Goal: Task Accomplishment & Management: Use online tool/utility

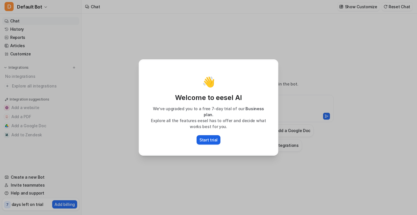
type textarea "**********"
click at [213, 137] on p "Start trial" at bounding box center [209, 140] width 18 height 6
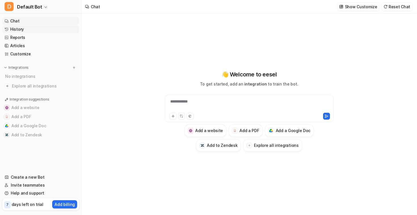
click at [30, 28] on link "History" at bounding box center [40, 29] width 77 height 8
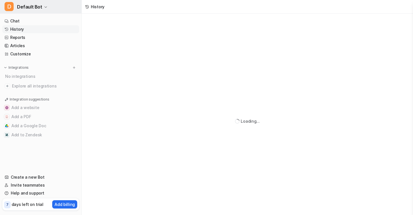
click at [45, 7] on icon "button" at bounding box center [45, 6] width 3 height 3
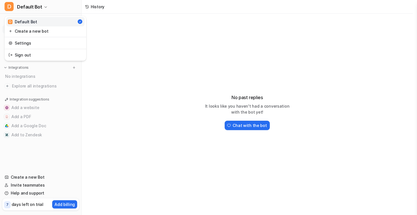
click at [124, 40] on div "D Default Bot D Default Bot Create a new bot Settings Sign out Chat History Rep…" at bounding box center [206, 107] width 413 height 215
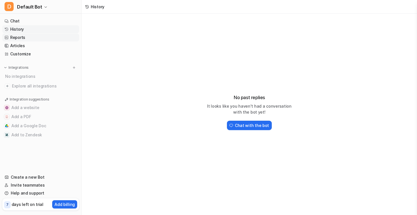
click at [38, 38] on link "Reports" at bounding box center [40, 37] width 77 height 8
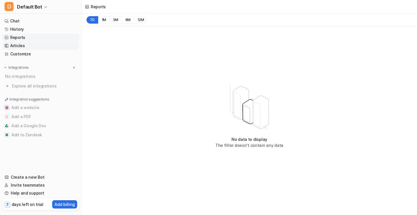
click at [30, 44] on link "Articles" at bounding box center [40, 46] width 77 height 8
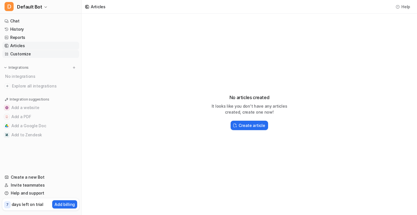
click at [32, 54] on link "Customize" at bounding box center [40, 54] width 77 height 8
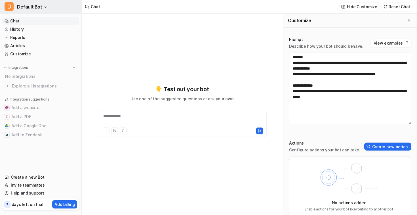
click at [37, 6] on span "Default Bot" at bounding box center [29, 7] width 25 height 8
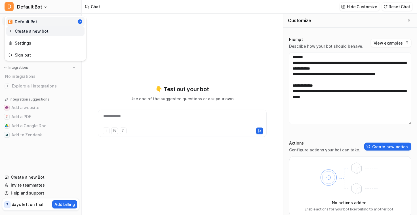
click at [40, 31] on link "Create a new bot" at bounding box center [45, 30] width 78 height 9
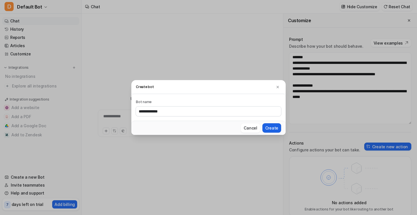
type input "**********"
click at [274, 128] on button "Create" at bounding box center [272, 127] width 19 height 9
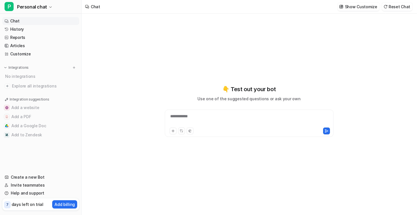
type textarea "**********"
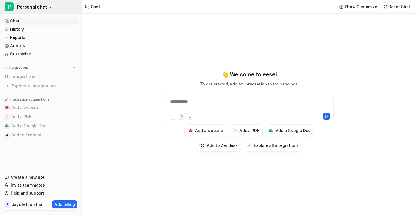
click at [38, 8] on span "Personal chat" at bounding box center [32, 7] width 30 height 8
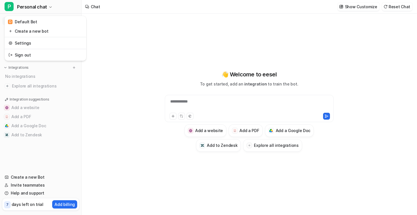
click at [130, 35] on div "**********" at bounding box center [208, 107] width 417 height 215
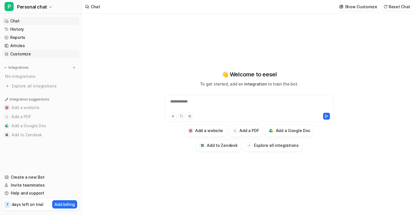
click at [29, 54] on link "Customize" at bounding box center [40, 54] width 77 height 8
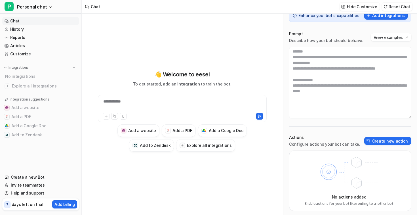
scroll to position [26, 0]
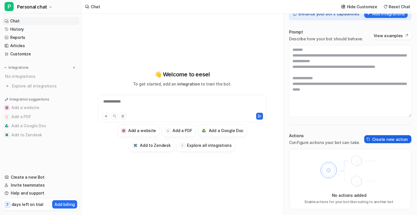
click at [385, 138] on button "Create new action" at bounding box center [388, 139] width 47 height 8
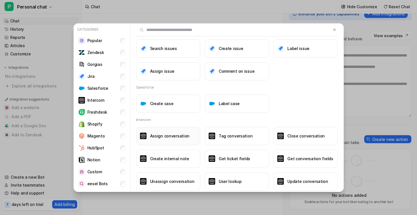
scroll to position [0, 0]
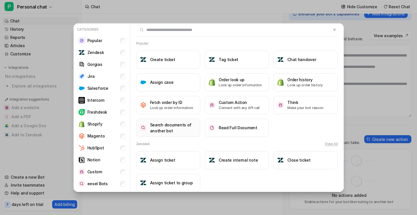
click at [177, 131] on h3 "Search documents of another bot" at bounding box center [173, 128] width 47 height 12
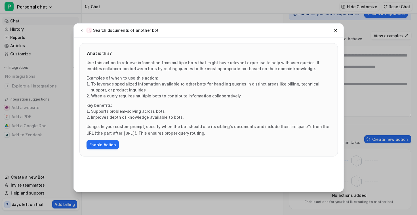
click at [108, 74] on div "Use this action to retrieve information from multiple bots that might have rele…" at bounding box center [209, 105] width 244 height 90
drag, startPoint x: 106, startPoint y: 65, endPoint x: 109, endPoint y: 77, distance: 12.1
click at [106, 66] on p "Use this action to retrieve information from multiple bots that might have rele…" at bounding box center [209, 66] width 244 height 12
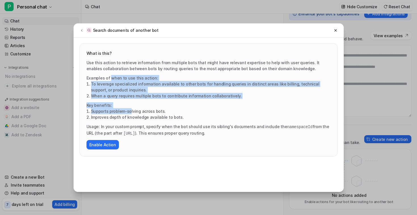
drag, startPoint x: 112, startPoint y: 83, endPoint x: 129, endPoint y: 112, distance: 33.3
click at [129, 112] on div "Use this action to retrieve information from multiple bots that might have rele…" at bounding box center [209, 105] width 244 height 90
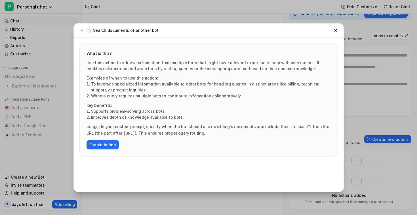
click at [99, 62] on p "Use this action to retrieve information from multiple bots that might have rele…" at bounding box center [209, 66] width 244 height 12
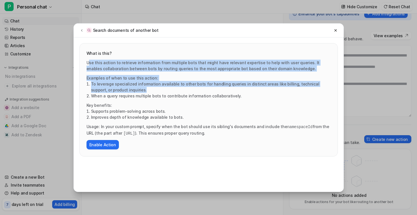
drag, startPoint x: 88, startPoint y: 62, endPoint x: 212, endPoint y: 103, distance: 130.1
click at [186, 91] on div "Use this action to retrieve information from multiple bots that might have rele…" at bounding box center [209, 105] width 244 height 90
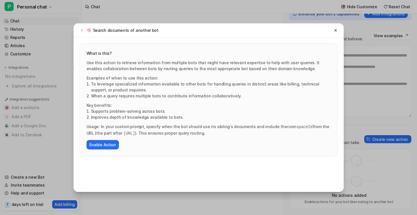
click at [198, 100] on div "Use this action to retrieve information from multiple bots that might have rele…" at bounding box center [209, 105] width 244 height 90
click at [106, 141] on button "Enable Action" at bounding box center [103, 144] width 32 height 9
type textarea "**********"
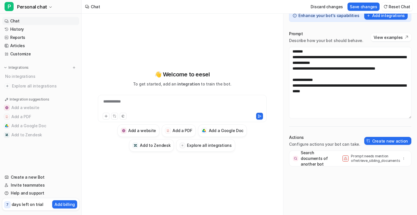
scroll to position [24, 0]
click at [318, 153] on p "Search documents of another bot" at bounding box center [315, 158] width 28 height 17
click at [328, 146] on p "Configure actions your bot can take." at bounding box center [324, 144] width 71 height 6
click at [334, 141] on div "Actions Configure actions your bot can take." at bounding box center [324, 141] width 71 height 12
drag, startPoint x: 336, startPoint y: 145, endPoint x: 344, endPoint y: 141, distance: 8.9
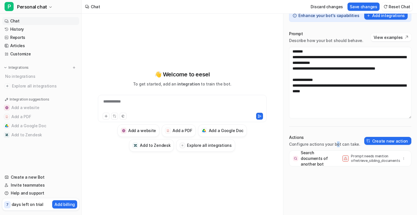
click at [337, 145] on p "Configure actions your bot can take." at bounding box center [324, 144] width 71 height 6
drag, startPoint x: 344, startPoint y: 141, endPoint x: 355, endPoint y: 144, distance: 11.6
click at [355, 144] on div "Actions Configure actions your bot can take." at bounding box center [324, 141] width 71 height 12
drag, startPoint x: 345, startPoint y: 120, endPoint x: 347, endPoint y: 126, distance: 6.4
click at [345, 120] on div "**********" at bounding box center [351, 120] width 134 height 190
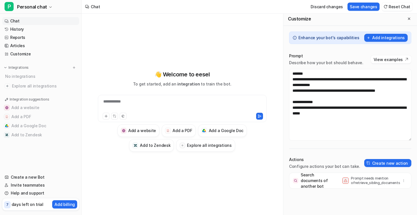
scroll to position [0, 0]
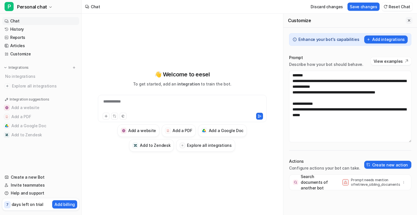
click at [407, 19] on icon "Close flyout" at bounding box center [409, 20] width 4 height 4
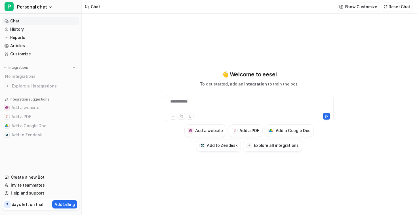
click at [364, 39] on div "**********" at bounding box center [249, 114] width 335 height 201
click at [365, 8] on p "Show Customize" at bounding box center [361, 7] width 32 height 6
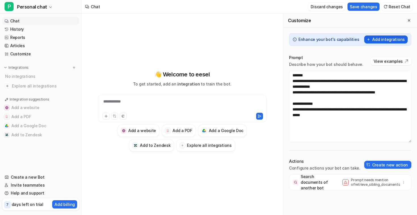
click at [388, 40] on button "Add integrations" at bounding box center [386, 39] width 43 height 8
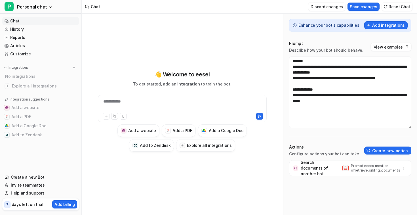
scroll to position [24, 0]
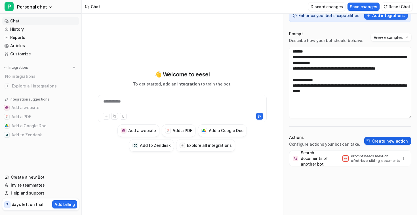
click at [371, 142] on button "Create new action" at bounding box center [388, 141] width 47 height 8
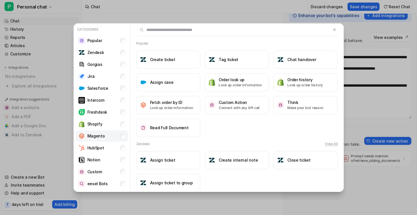
click at [101, 137] on p "Magento" at bounding box center [96, 136] width 18 height 6
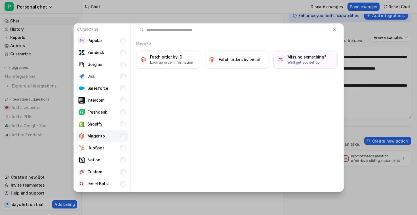
click at [103, 137] on p "Magento" at bounding box center [96, 136] width 18 height 6
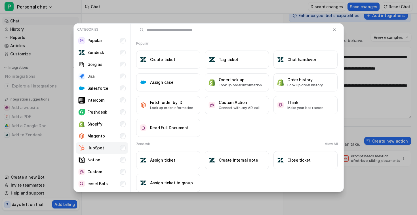
click at [103, 148] on p "HubSpot" at bounding box center [95, 148] width 17 height 6
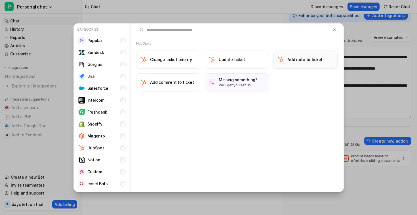
click at [312, 63] on button "Add note to ticket" at bounding box center [306, 60] width 64 height 18
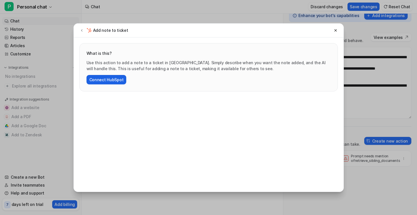
click at [112, 81] on button "Connect HubSpot" at bounding box center [107, 79] width 40 height 9
click at [359, 74] on div "Add note to ticket What is this? Use this action to add a note to a ticket in […" at bounding box center [208, 107] width 417 height 215
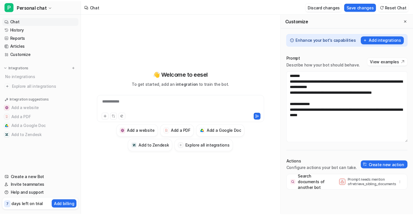
scroll to position [0, 0]
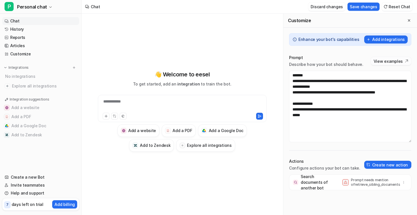
click at [391, 61] on button "View examples" at bounding box center [391, 61] width 41 height 8
click at [38, 37] on link "Reports" at bounding box center [40, 37] width 77 height 8
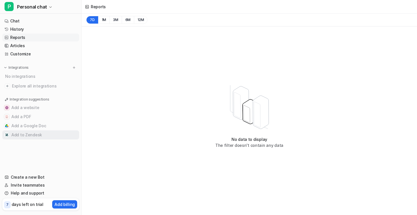
click at [42, 134] on button "Add to Zendesk" at bounding box center [40, 134] width 77 height 9
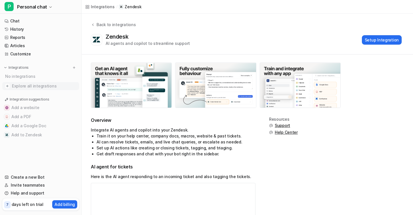
click at [40, 86] on span "Explore all integrations" at bounding box center [44, 85] width 65 height 9
drag, startPoint x: 21, startPoint y: 69, endPoint x: 11, endPoint y: 68, distance: 10.5
click at [20, 69] on p "Integrations" at bounding box center [19, 67] width 20 height 5
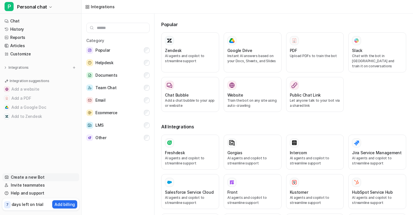
click at [40, 177] on link "Create a new Bot" at bounding box center [40, 177] width 77 height 8
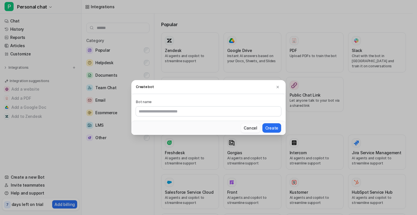
click at [258, 129] on button "Cancel" at bounding box center [250, 127] width 19 height 9
